Goal: Navigation & Orientation: Understand site structure

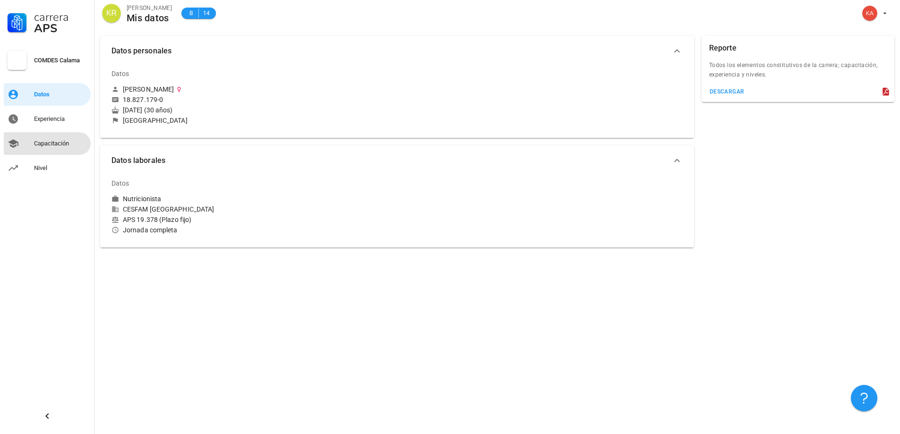
click at [54, 138] on div "Capacitación" at bounding box center [60, 143] width 53 height 15
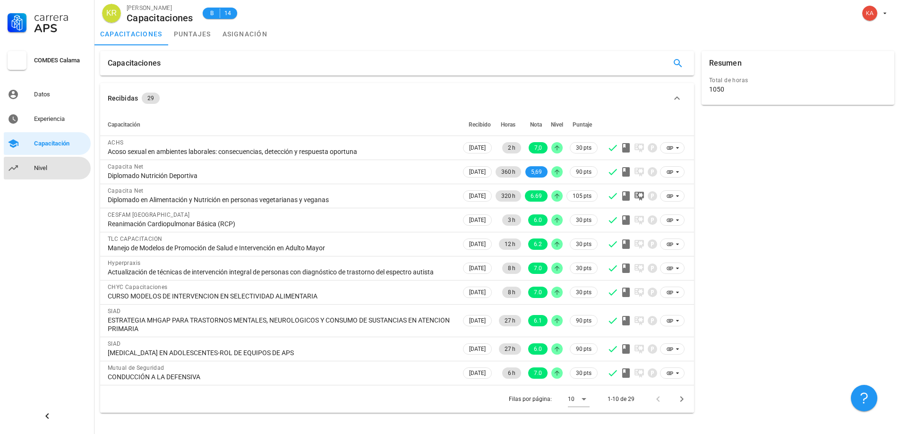
click at [38, 165] on div "Nivel" at bounding box center [60, 168] width 53 height 8
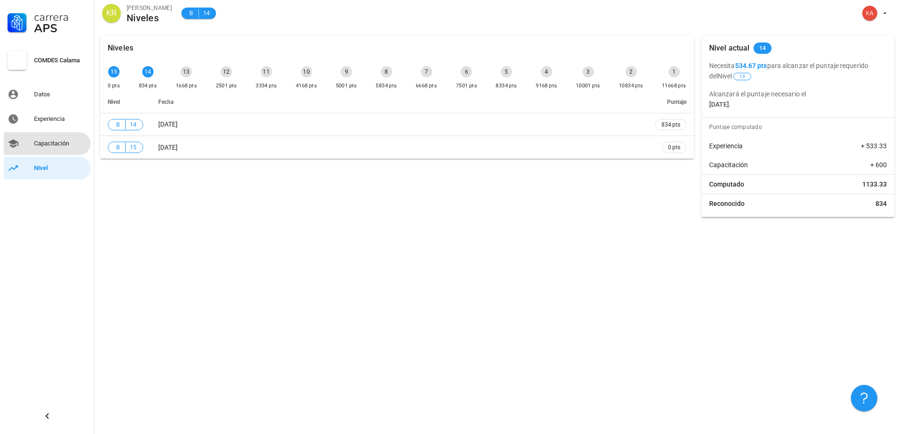
click at [63, 148] on div "Capacitación" at bounding box center [60, 143] width 53 height 15
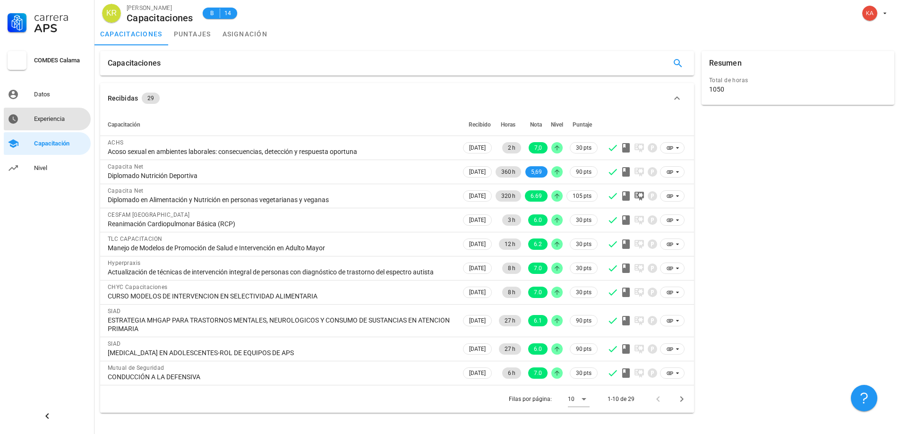
click at [60, 118] on div "Experiencia" at bounding box center [60, 119] width 53 height 8
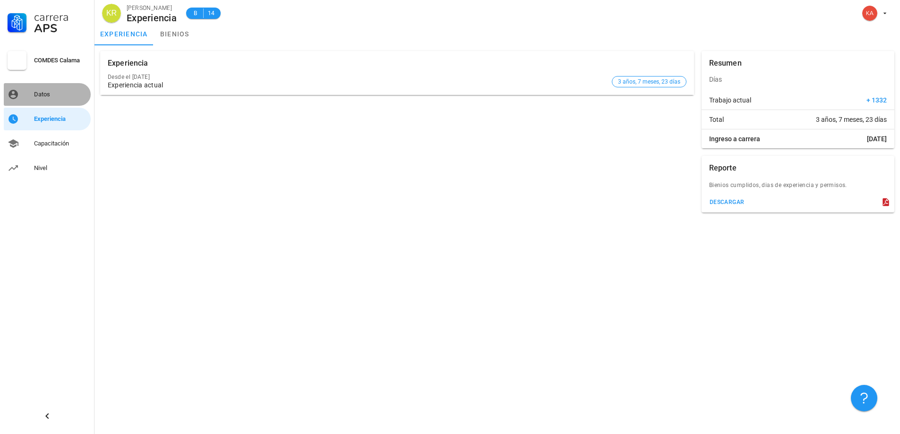
click at [47, 95] on div "Datos" at bounding box center [60, 95] width 53 height 8
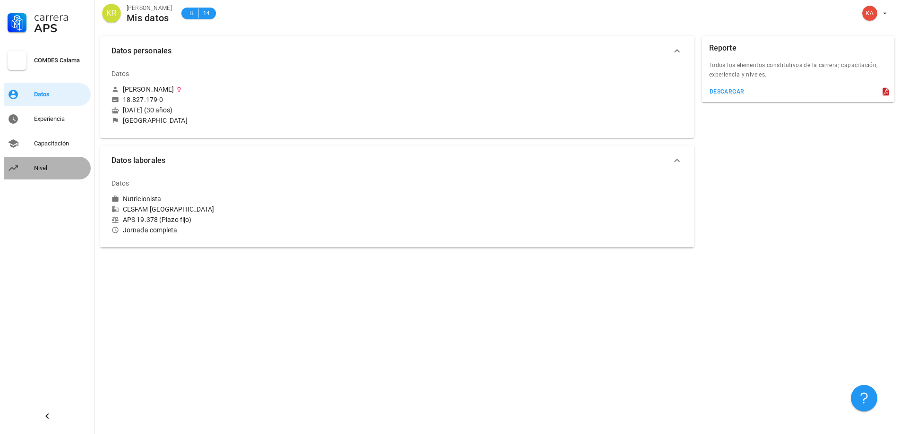
click at [45, 170] on div "Nivel" at bounding box center [60, 168] width 53 height 8
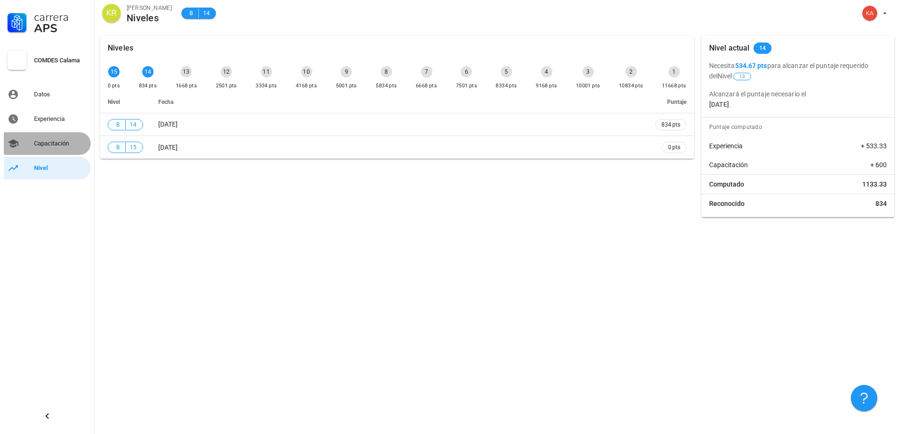
click at [64, 146] on div "Capacitación" at bounding box center [60, 144] width 53 height 8
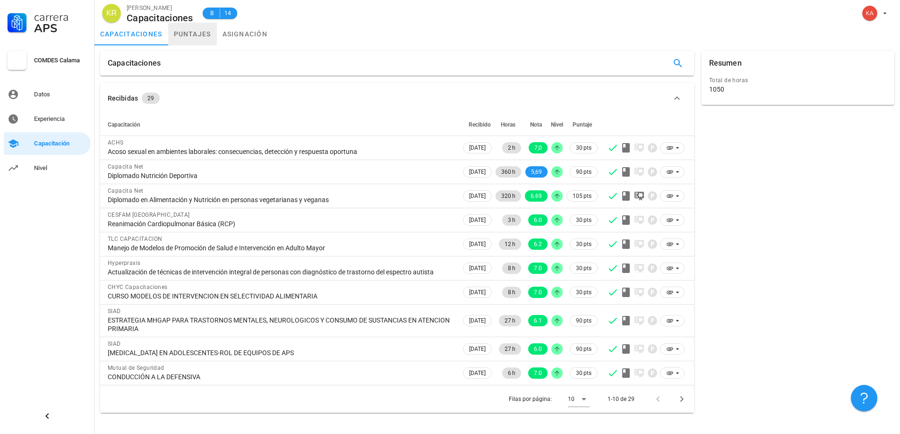
click at [176, 39] on link "puntajes" at bounding box center [192, 34] width 49 height 23
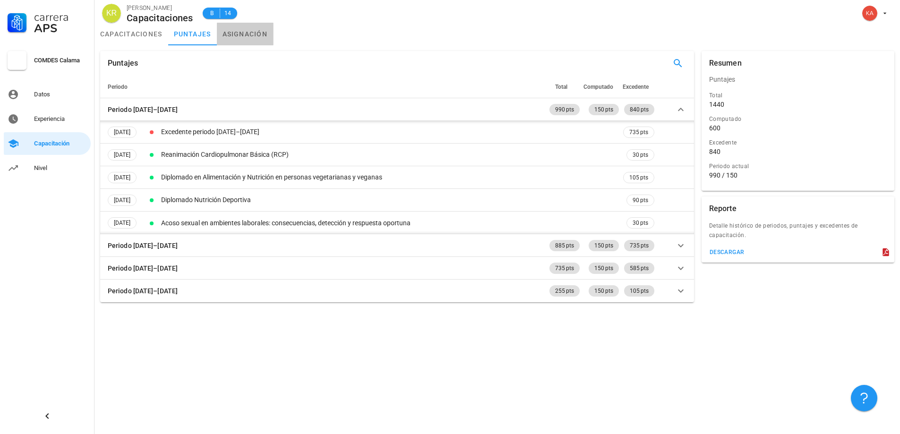
click at [239, 36] on link "asignación" at bounding box center [245, 34] width 57 height 23
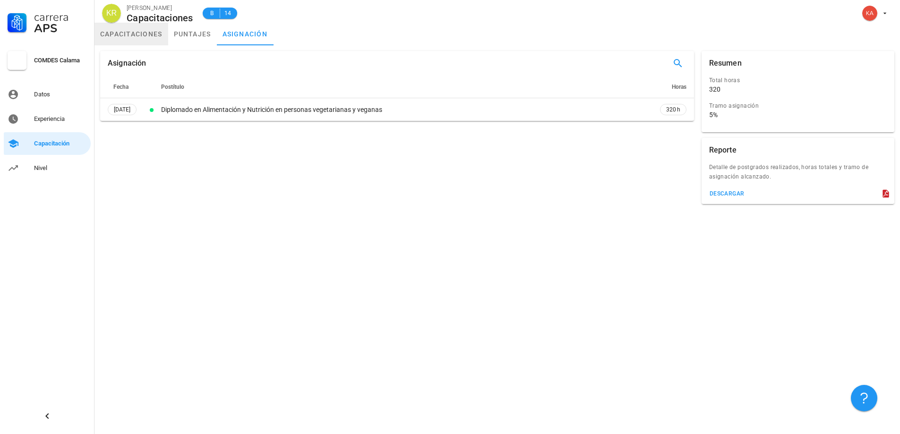
click at [150, 38] on link "capacitaciones" at bounding box center [132, 34] width 74 height 23
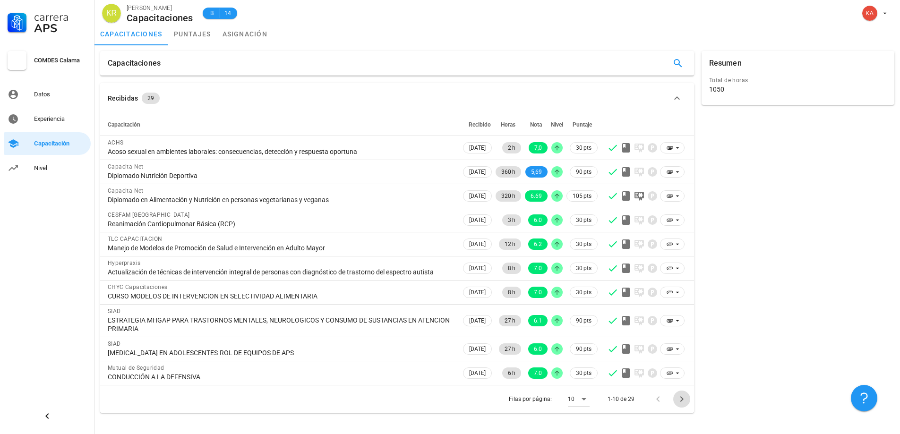
click at [681, 401] on icon "Página siguiente" at bounding box center [681, 400] width 3 height 6
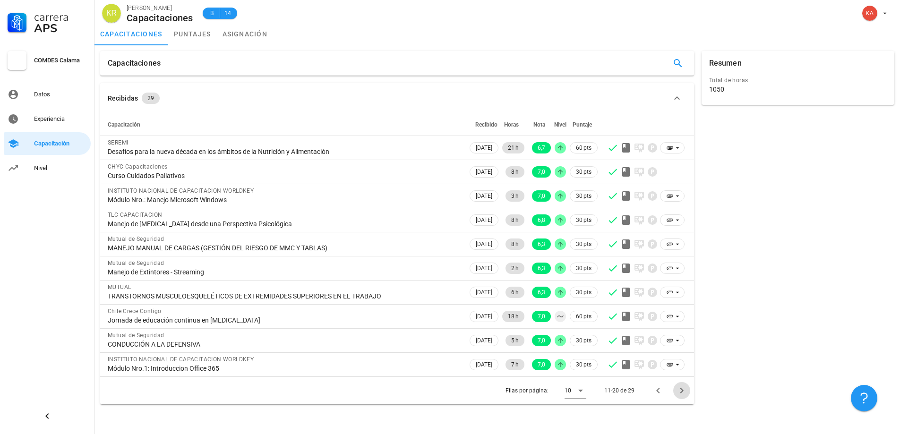
click at [680, 387] on icon "Página siguiente" at bounding box center [681, 390] width 11 height 11
